Goal: Information Seeking & Learning: Learn about a topic

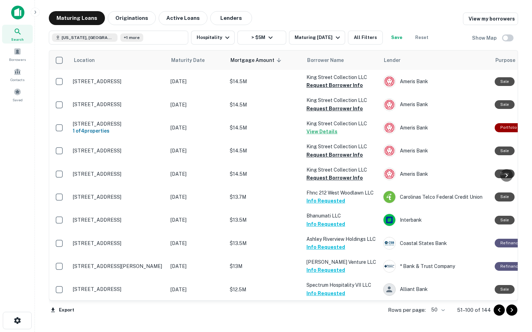
scroll to position [972, 0]
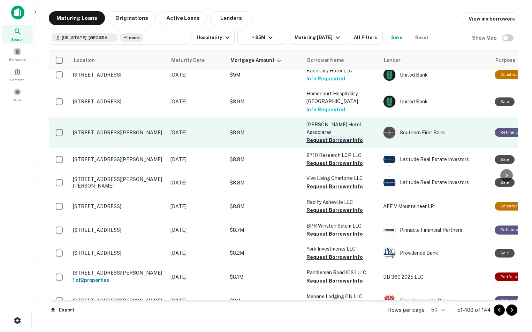
click at [329, 136] on button "Request Borrower Info" at bounding box center [334, 140] width 56 height 8
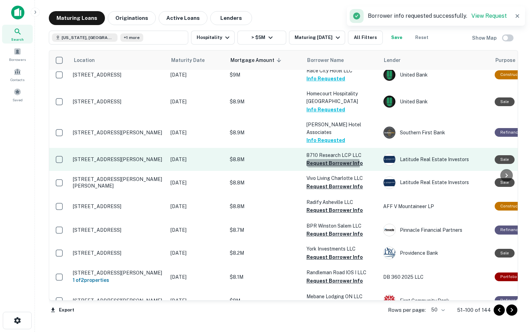
click at [326, 159] on button "Request Borrower Info" at bounding box center [334, 163] width 56 height 8
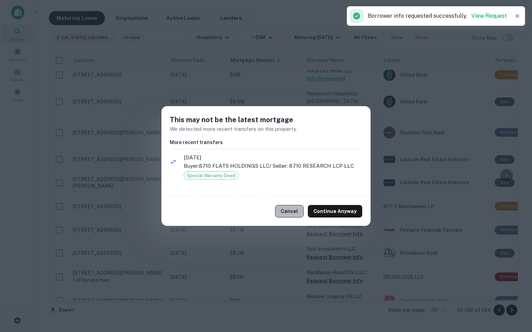
click at [295, 213] on button "Cancel" at bounding box center [289, 211] width 29 height 13
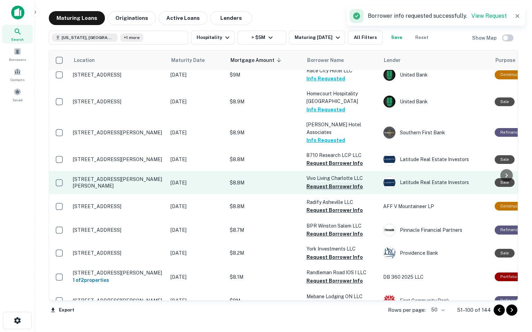
click at [322, 183] on button "Request Borrower Info" at bounding box center [334, 187] width 56 height 8
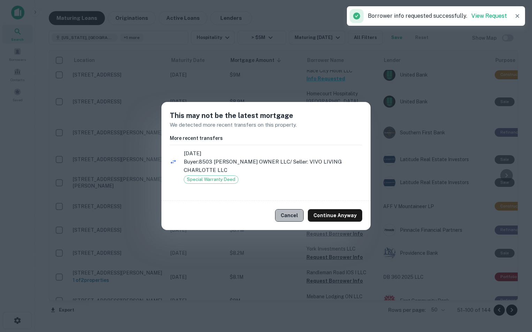
click at [288, 209] on button "Cancel" at bounding box center [289, 215] width 29 height 13
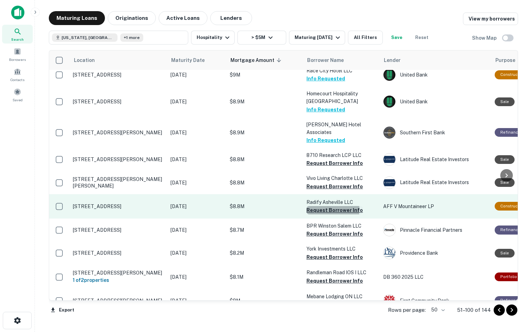
click at [315, 206] on button "Request Borrower Info" at bounding box center [334, 210] width 56 height 8
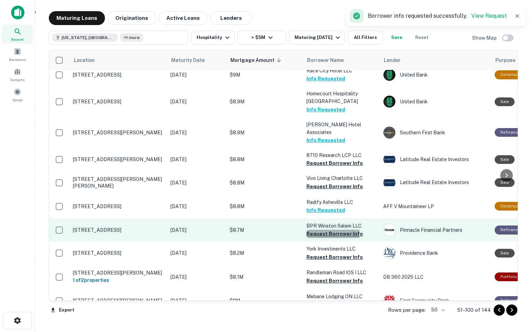
click at [313, 230] on button "Request Borrower Info" at bounding box center [334, 234] width 56 height 8
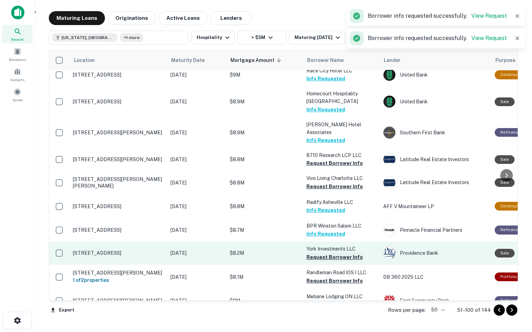
click at [315, 253] on button "Request Borrower Info" at bounding box center [334, 257] width 56 height 8
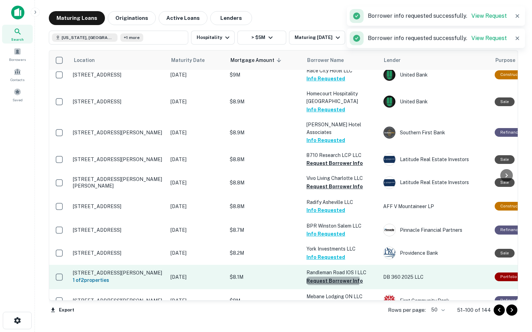
click at [315, 277] on button "Request Borrower Info" at bounding box center [334, 281] width 56 height 8
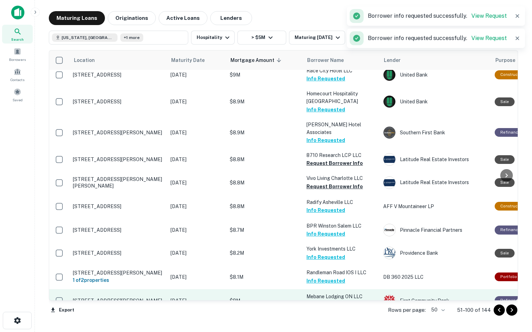
click at [317, 301] on button "Request Borrower Info" at bounding box center [334, 305] width 56 height 8
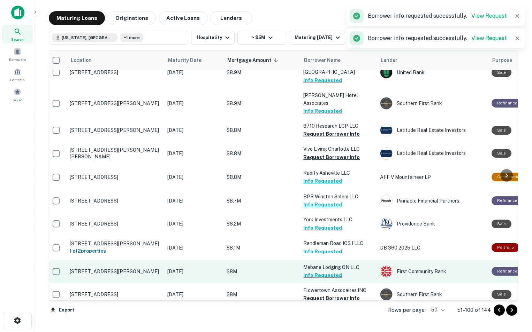
scroll to position [1001, 2]
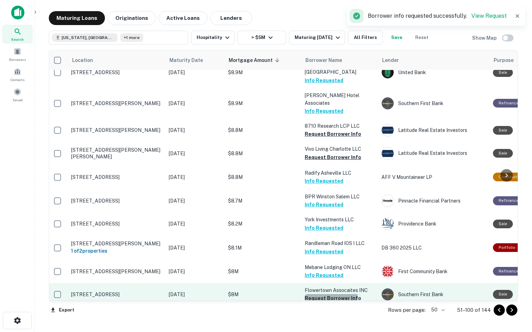
click at [309, 294] on button "Request Borrower Info" at bounding box center [332, 298] width 56 height 8
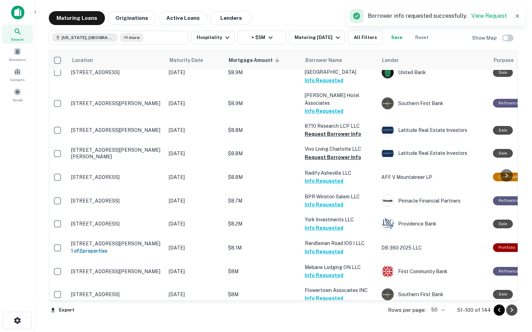
click at [511, 313] on icon "Go to next page" at bounding box center [511, 310] width 8 height 8
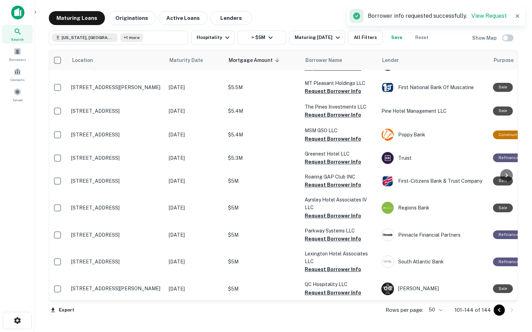
scroll to position [853, 2]
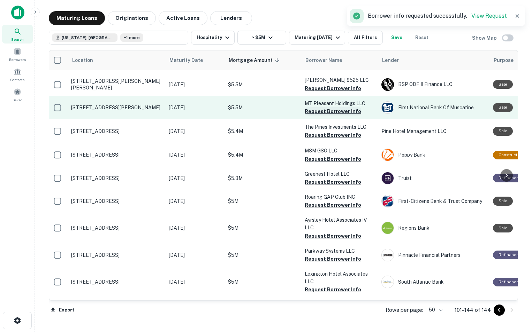
click at [313, 107] on button "Request Borrower Info" at bounding box center [332, 111] width 56 height 8
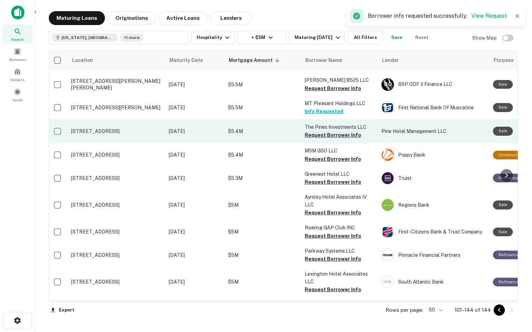
click at [315, 131] on button "Request Borrower Info" at bounding box center [332, 135] width 56 height 8
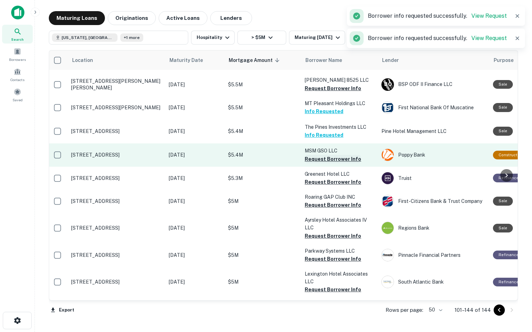
click at [309, 155] on button "Request Borrower Info" at bounding box center [332, 159] width 56 height 8
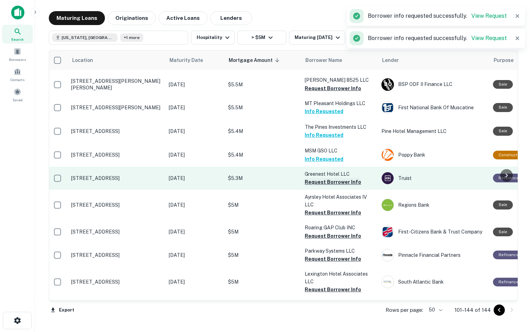
click at [309, 178] on button "Request Borrower Info" at bounding box center [332, 182] width 56 height 8
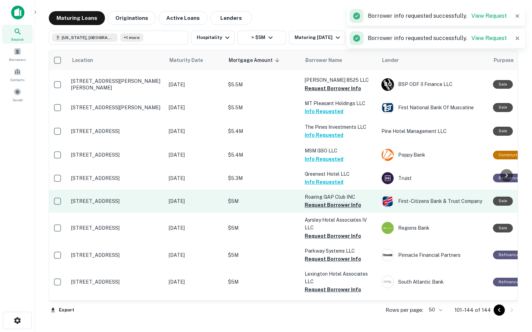
click at [310, 201] on button "Request Borrower Info" at bounding box center [332, 205] width 56 height 8
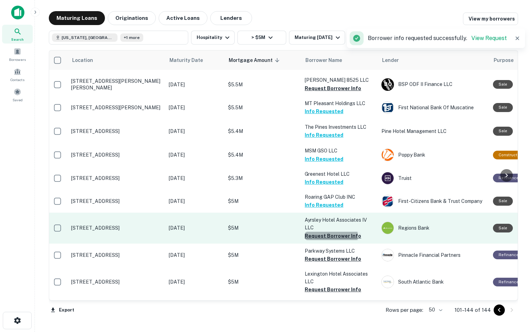
click at [311, 232] on button "Request Borrower Info" at bounding box center [332, 236] width 56 height 8
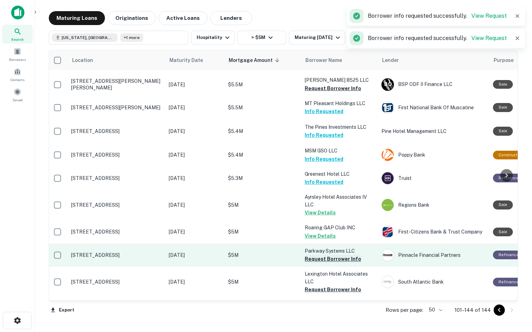
click at [314, 255] on button "Request Borrower Info" at bounding box center [332, 259] width 56 height 8
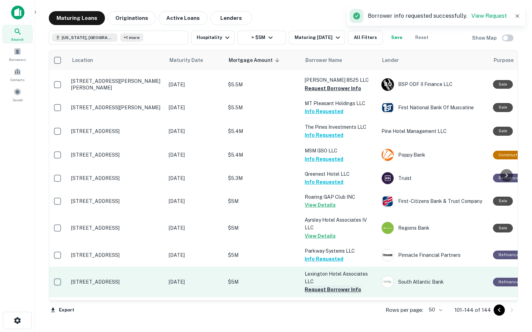
click at [317, 286] on button "Request Borrower Info" at bounding box center [332, 290] width 56 height 8
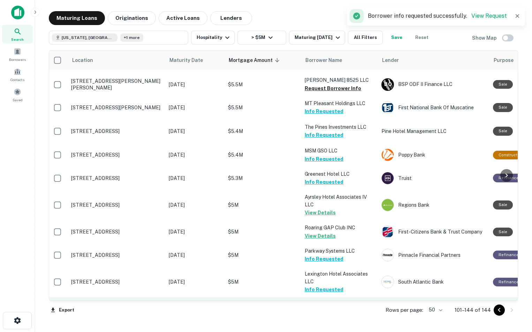
click at [318, 309] on button "Request Borrower Info" at bounding box center [332, 313] width 56 height 8
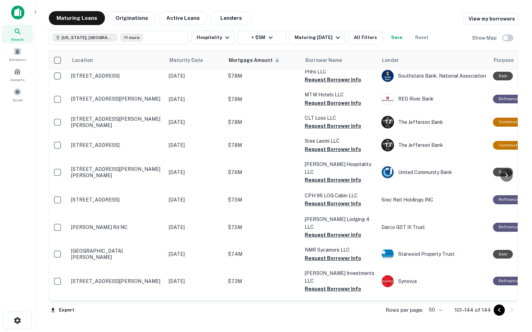
scroll to position [0, 2]
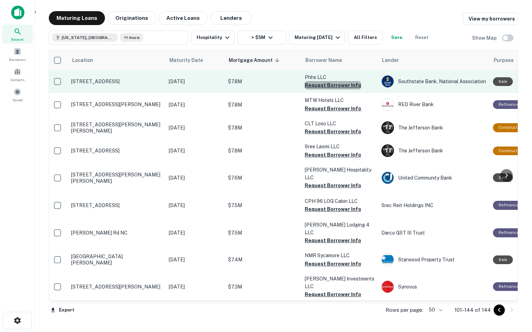
click at [335, 85] on button "Request Borrower Info" at bounding box center [332, 85] width 56 height 8
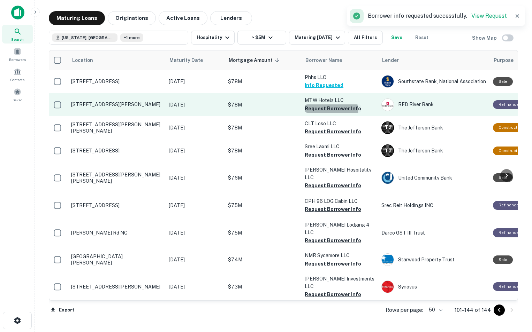
click at [330, 110] on button "Request Borrower Info" at bounding box center [332, 108] width 56 height 8
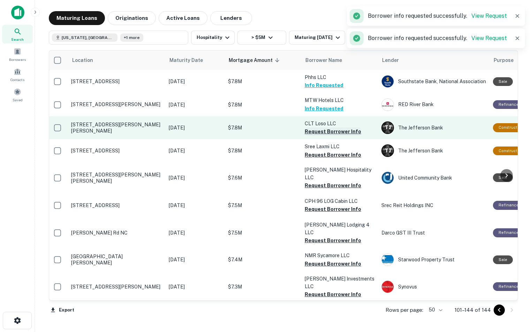
click at [325, 131] on button "Request Borrower Info" at bounding box center [332, 131] width 56 height 8
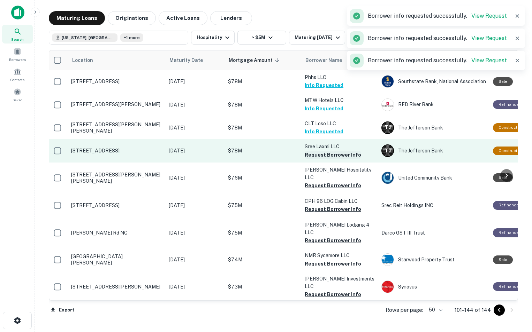
click at [321, 155] on button "Request Borrower Info" at bounding box center [332, 155] width 56 height 8
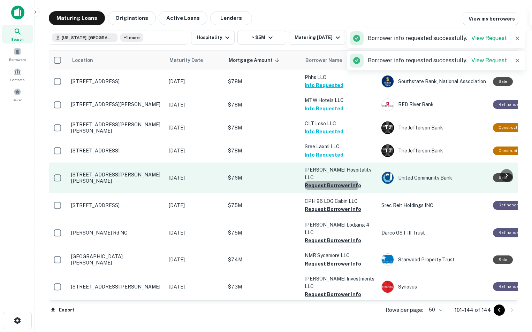
click at [320, 181] on button "Request Borrower Info" at bounding box center [332, 185] width 56 height 8
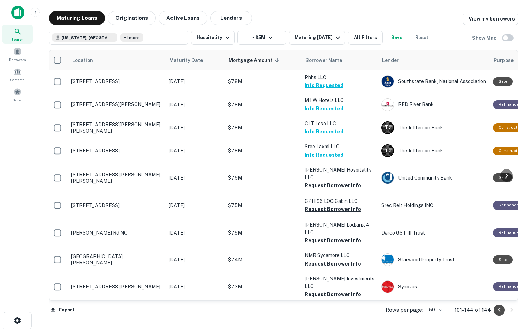
click at [499, 313] on icon "Go to previous page" at bounding box center [499, 310] width 8 height 8
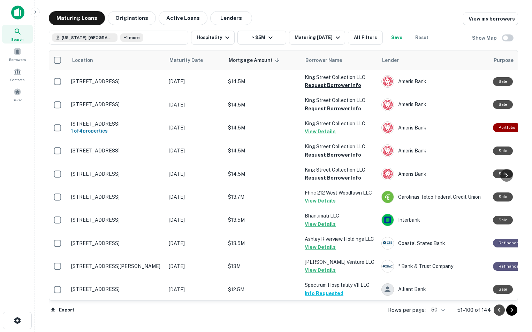
click at [499, 313] on icon "Go to previous page" at bounding box center [499, 310] width 8 height 8
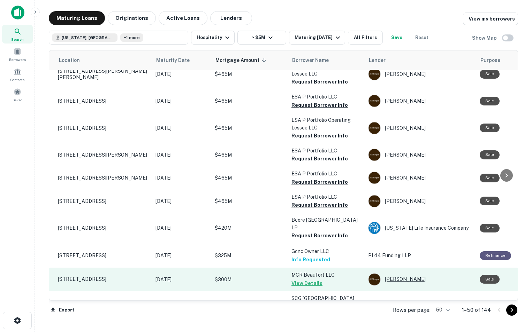
scroll to position [0, 15]
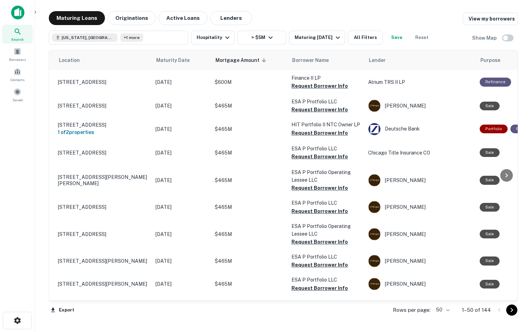
click at [369, 271] on td "[PERSON_NAME]" at bounding box center [419, 261] width 111 height 23
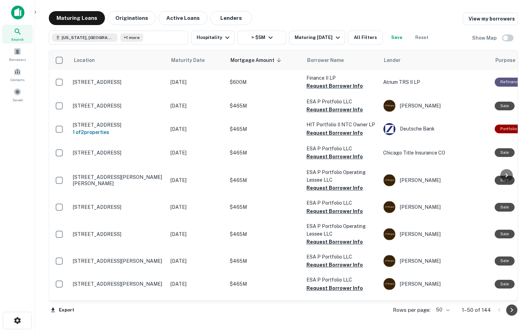
click at [508, 315] on button "Go to next page" at bounding box center [511, 310] width 11 height 11
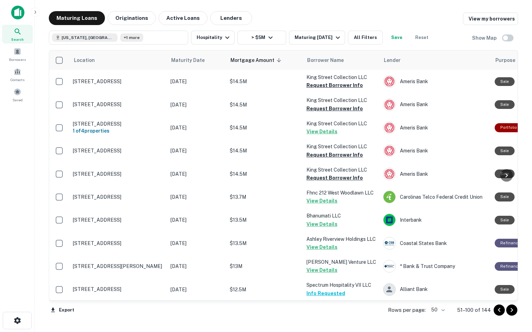
click at [509, 312] on icon "Go to next page" at bounding box center [511, 310] width 8 height 8
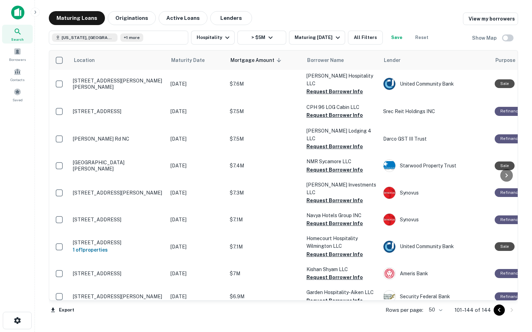
scroll to position [94, 0]
